Goal: Task Accomplishment & Management: Complete application form

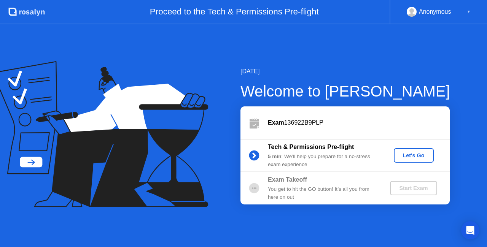
click at [414, 157] on div "Let's Go" at bounding box center [414, 156] width 34 height 6
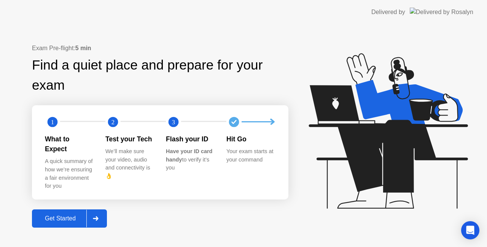
click at [68, 215] on div "Get Started" at bounding box center [60, 218] width 52 height 7
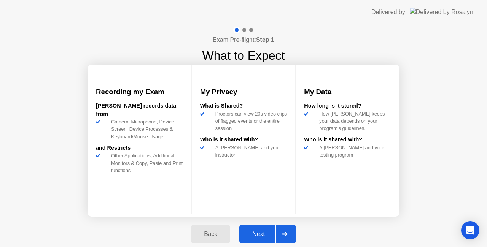
click at [262, 236] on div "Next" at bounding box center [259, 234] width 34 height 7
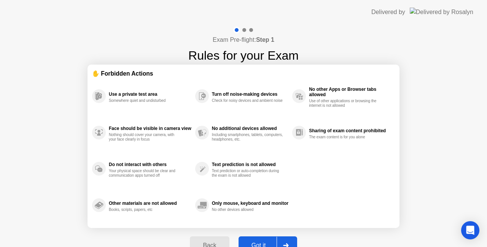
click at [263, 242] on div "Got it" at bounding box center [259, 245] width 36 height 7
select select "**********"
select select "*******"
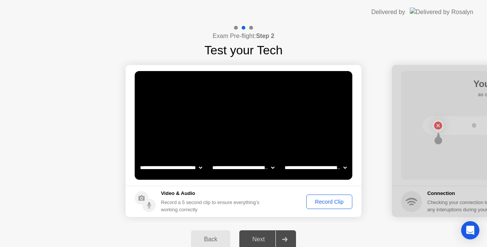
click at [345, 202] on div "Record Clip" at bounding box center [329, 202] width 41 height 6
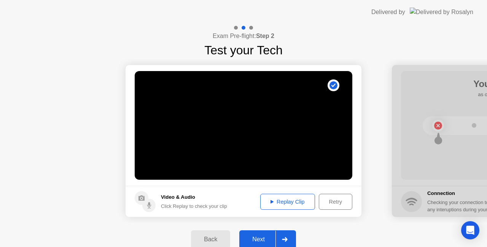
click at [324, 202] on div "Retry" at bounding box center [336, 202] width 28 height 6
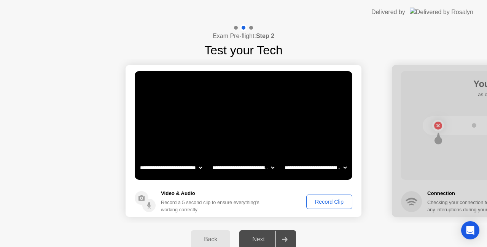
click at [324, 202] on div "Record Clip" at bounding box center [329, 202] width 41 height 6
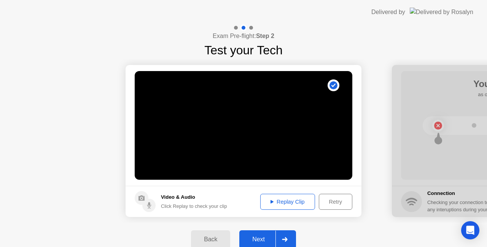
click at [259, 242] on div "Next" at bounding box center [259, 239] width 34 height 7
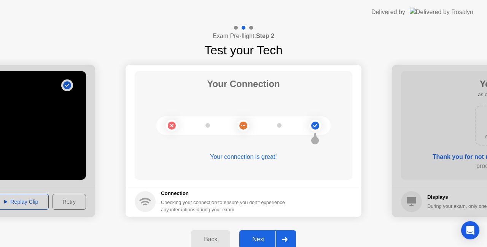
click at [259, 242] on div "Next" at bounding box center [259, 239] width 34 height 7
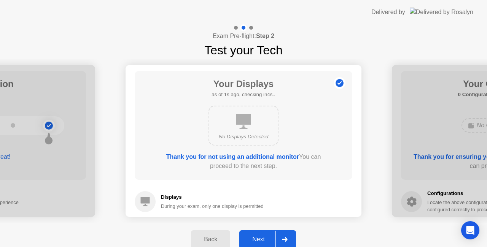
click at [259, 242] on div "Next" at bounding box center [259, 239] width 34 height 7
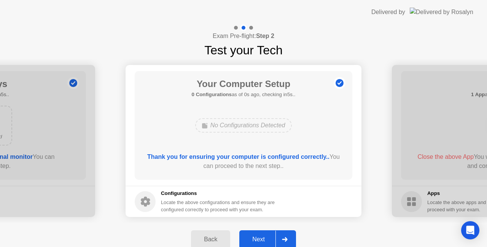
click at [259, 242] on div "Next" at bounding box center [259, 239] width 34 height 7
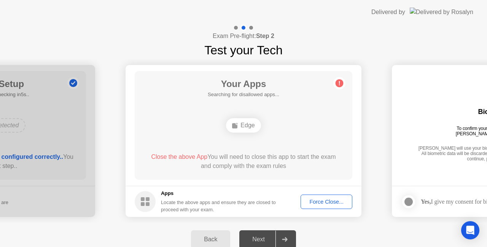
click at [321, 202] on div "Force Close..." at bounding box center [326, 202] width 46 height 6
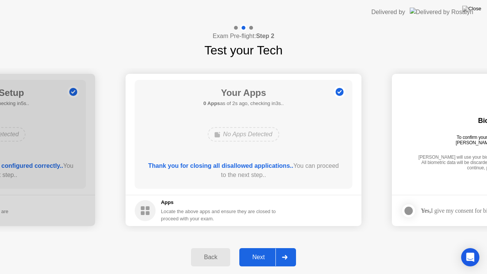
click at [254, 247] on div "Next" at bounding box center [259, 257] width 34 height 7
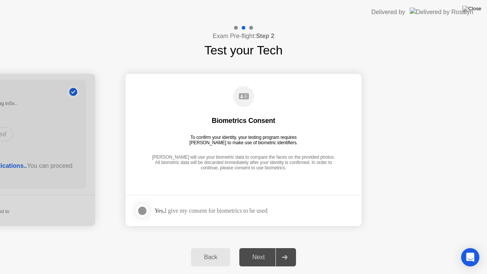
click at [259, 210] on div "Yes, I give my consent for biometrics to be used" at bounding box center [210, 210] width 113 height 7
click at [145, 209] on div at bounding box center [142, 210] width 9 height 9
click at [261, 247] on button "Next" at bounding box center [267, 257] width 57 height 18
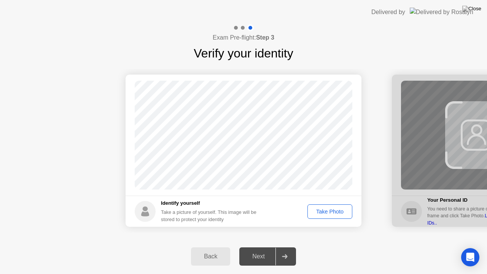
click at [325, 211] on div "Take Photo" at bounding box center [330, 212] width 40 height 6
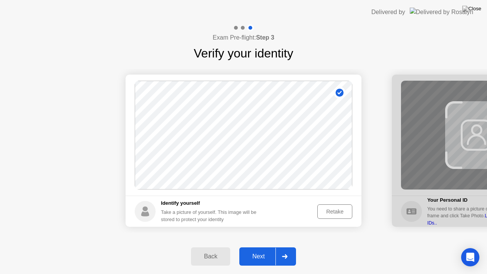
click at [251, 247] on div "Next" at bounding box center [259, 256] width 34 height 7
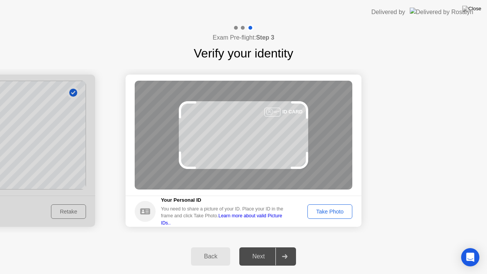
click at [337, 210] on div "Take Photo" at bounding box center [330, 212] width 40 height 6
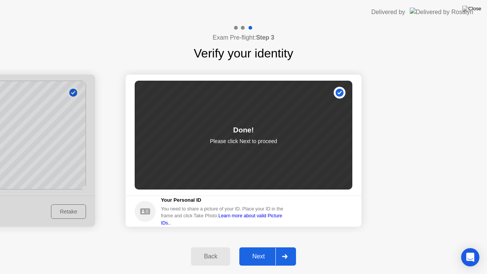
click at [258, 247] on button "Next" at bounding box center [267, 256] width 57 height 18
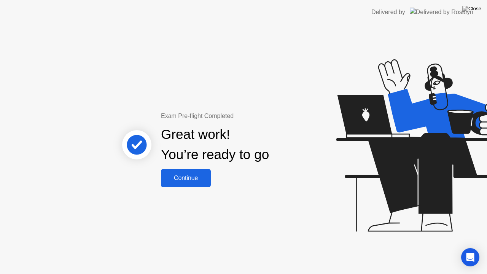
click at [202, 179] on div "Continue" at bounding box center [185, 178] width 45 height 7
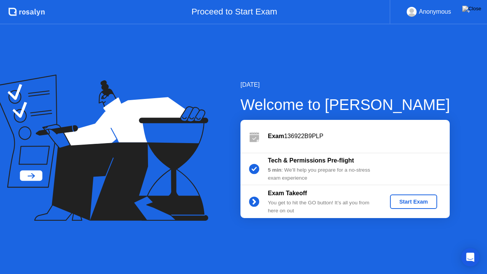
click at [404, 201] on div "Start Exam" at bounding box center [413, 202] width 41 height 6
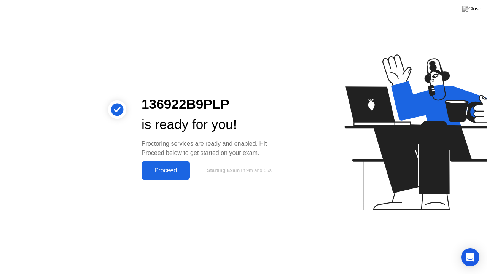
click at [168, 167] on div "Proceed" at bounding box center [166, 170] width 44 height 7
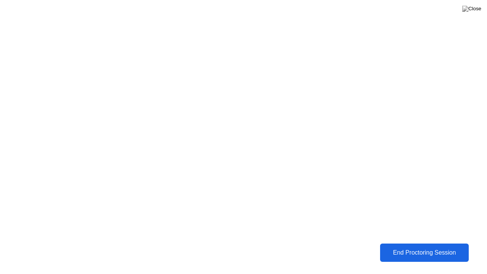
click at [401, 247] on div "End Proctoring Session" at bounding box center [424, 252] width 84 height 7
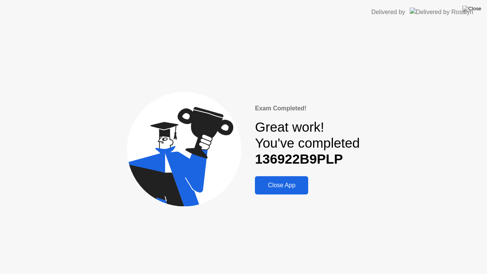
click at [261, 180] on button "Close App" at bounding box center [281, 185] width 53 height 18
